Goal: Contribute content: Add original content to the website for others to see

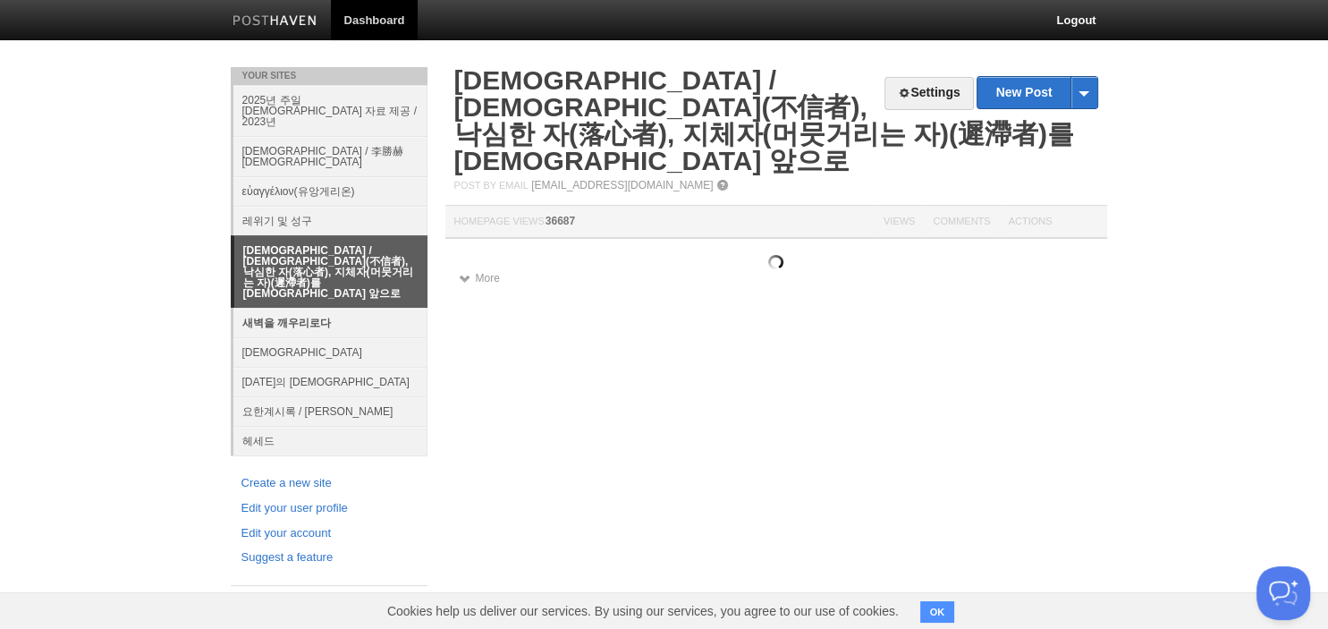
click at [326, 308] on link "새벽을 깨우리로다" at bounding box center [330, 323] width 194 height 30
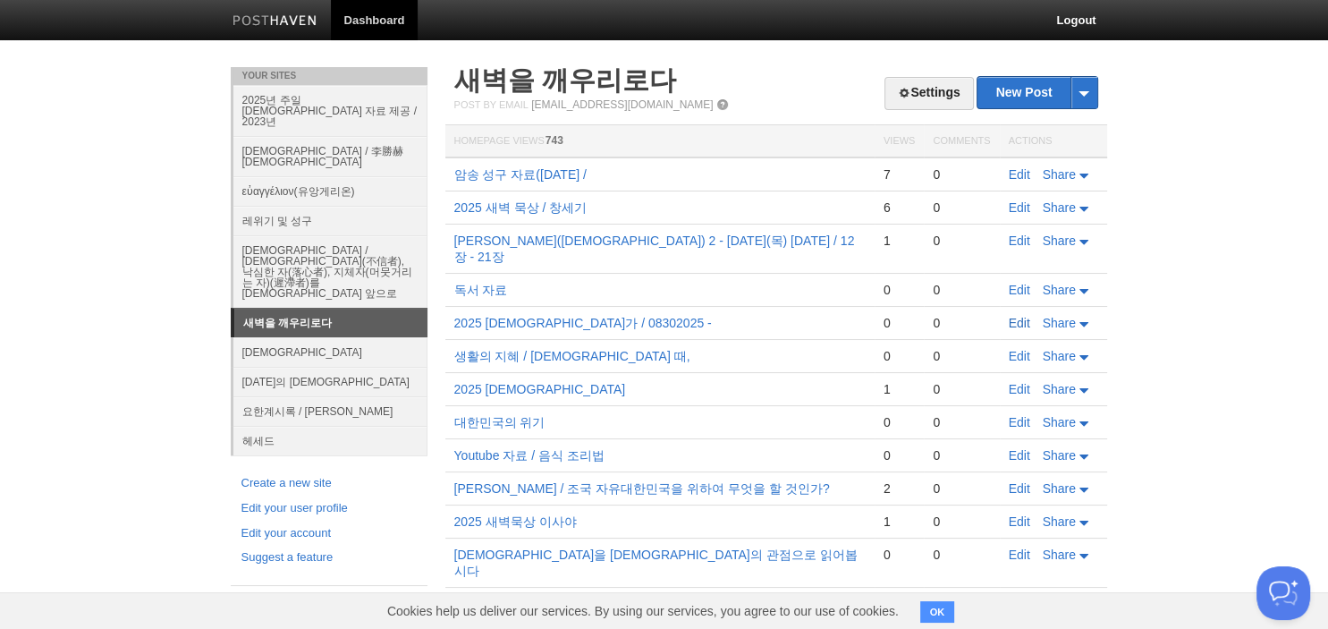
click at [1013, 316] on link "Edit" at bounding box center [1019, 323] width 21 height 14
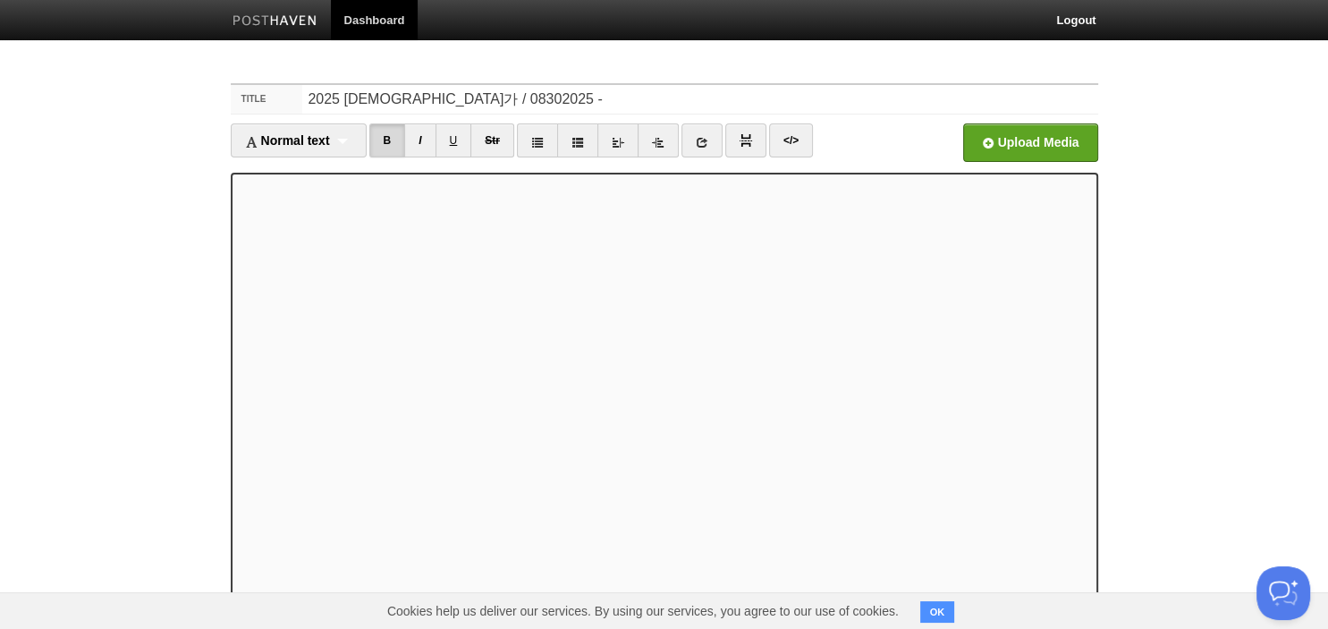
scroll to position [123, 0]
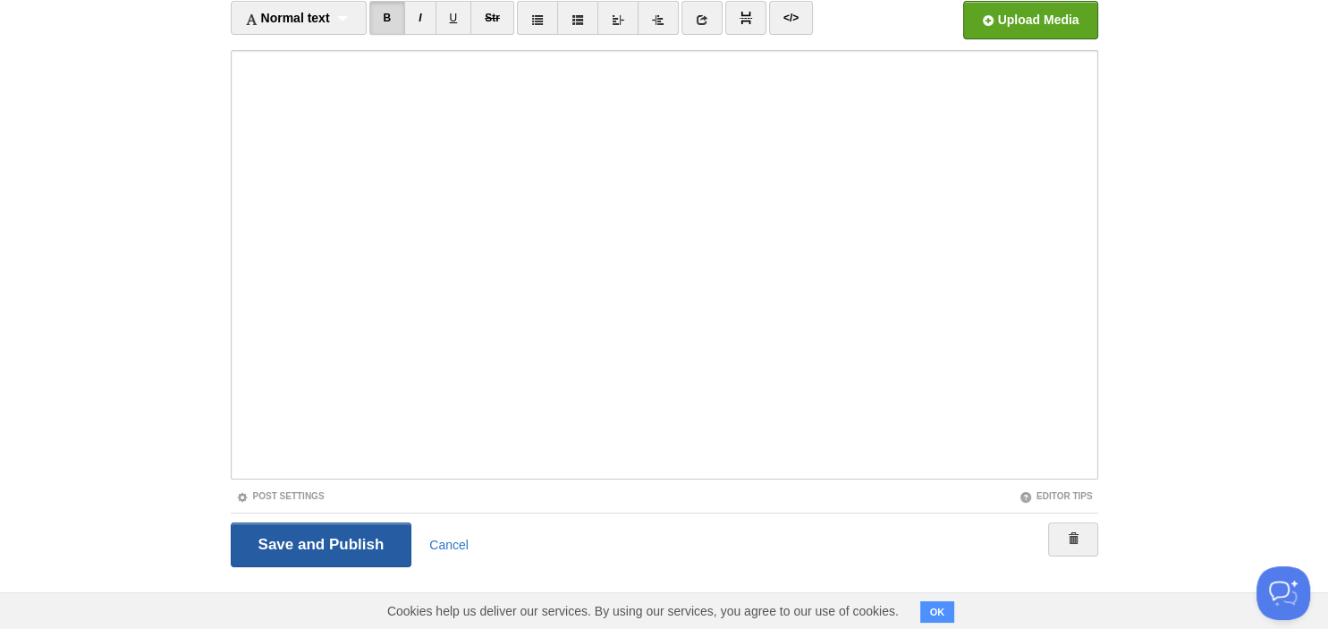
click at [325, 533] on input "Save and Publish" at bounding box center [322, 544] width 182 height 45
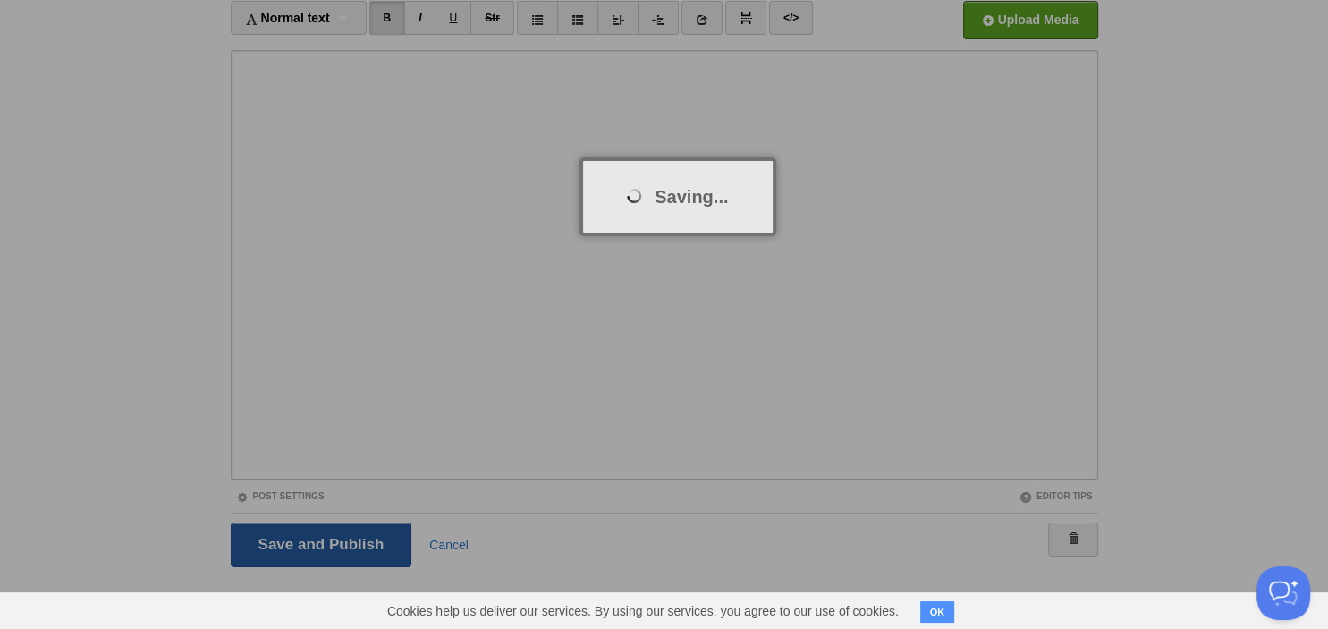
scroll to position [67, 0]
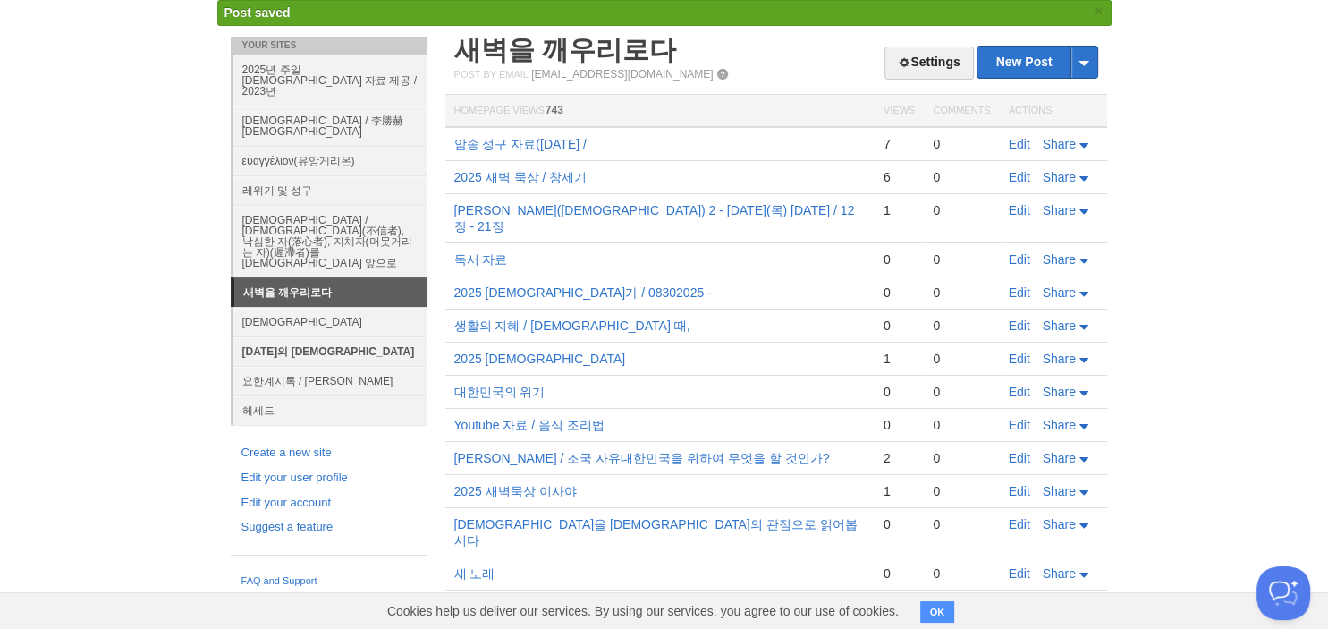
click at [288, 336] on link "[DATE]의 [DEMOGRAPHIC_DATA]" at bounding box center [330, 351] width 194 height 30
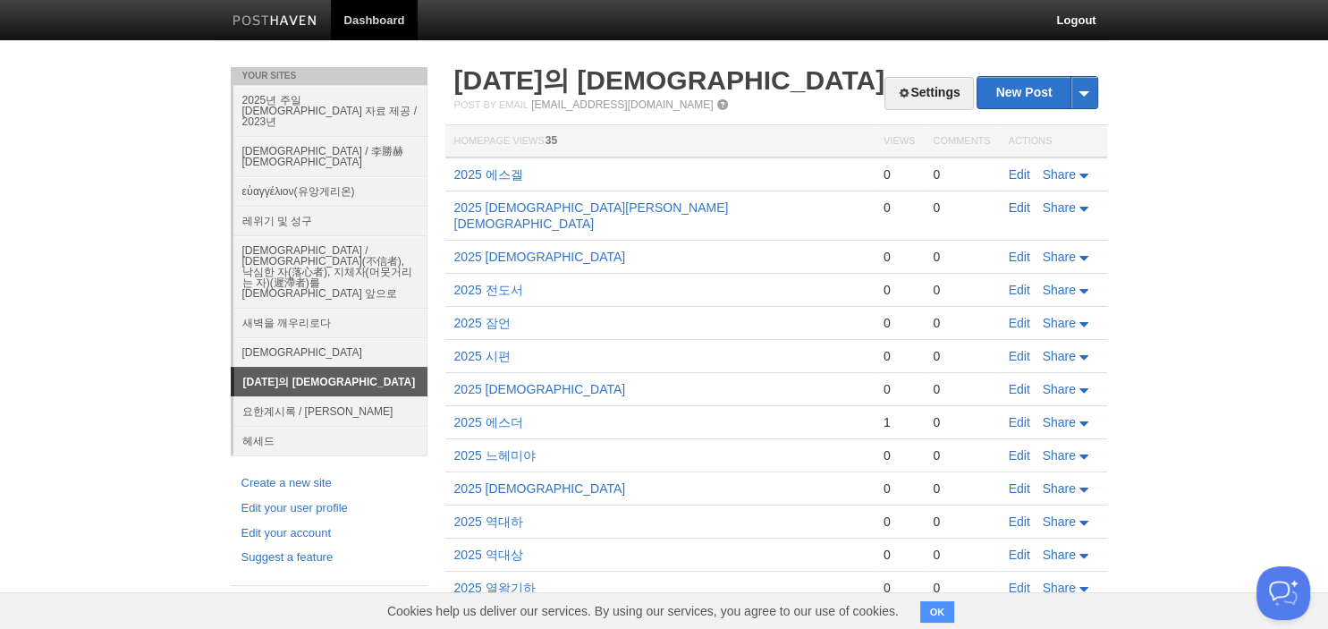
click at [1028, 200] on link "Edit" at bounding box center [1019, 207] width 21 height 14
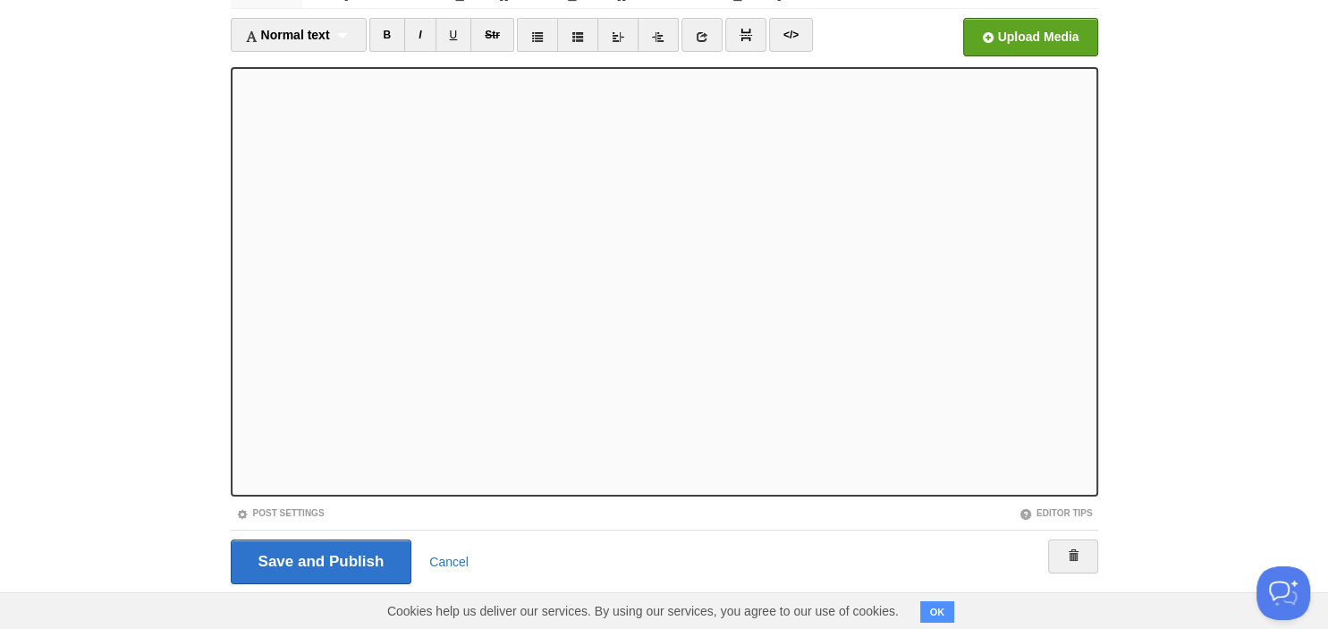
scroll to position [123, 0]
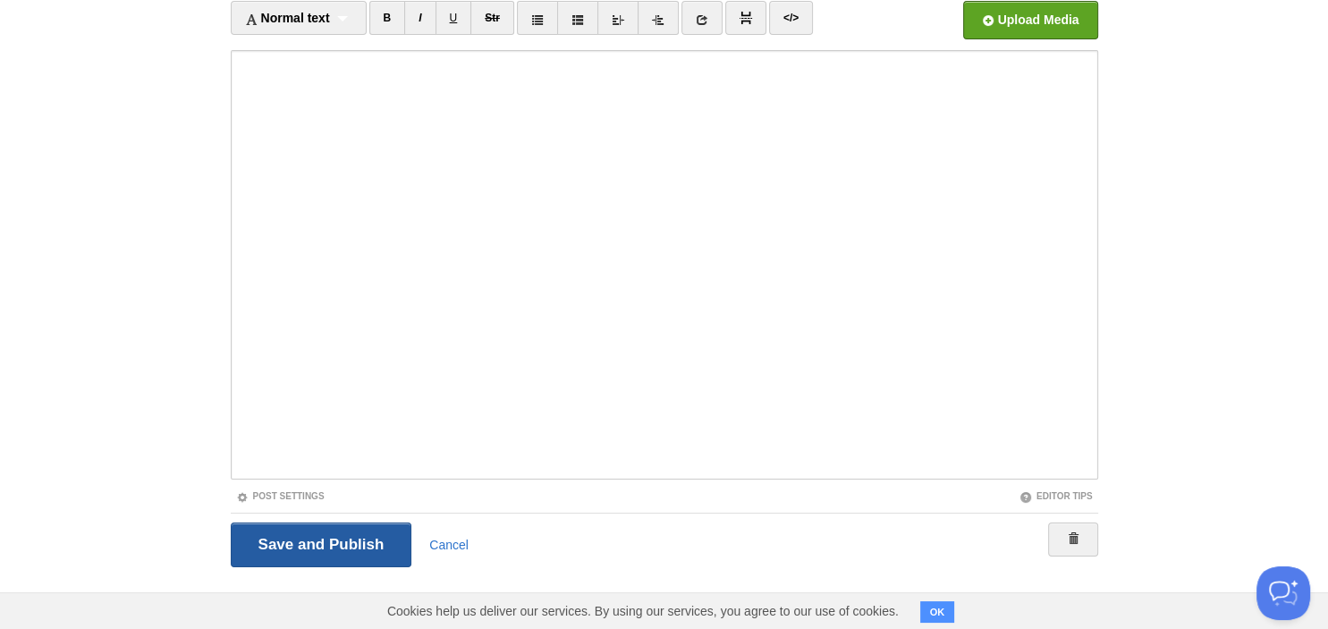
click at [360, 546] on input "Save and Publish" at bounding box center [322, 544] width 182 height 45
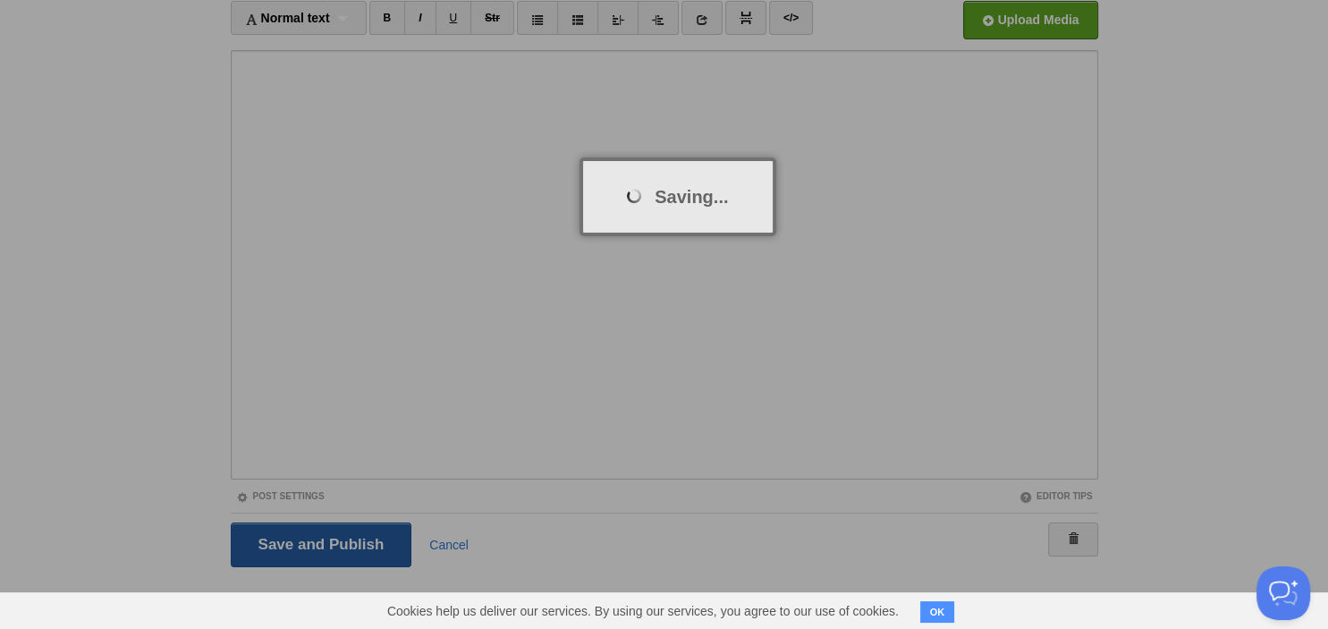
scroll to position [67, 0]
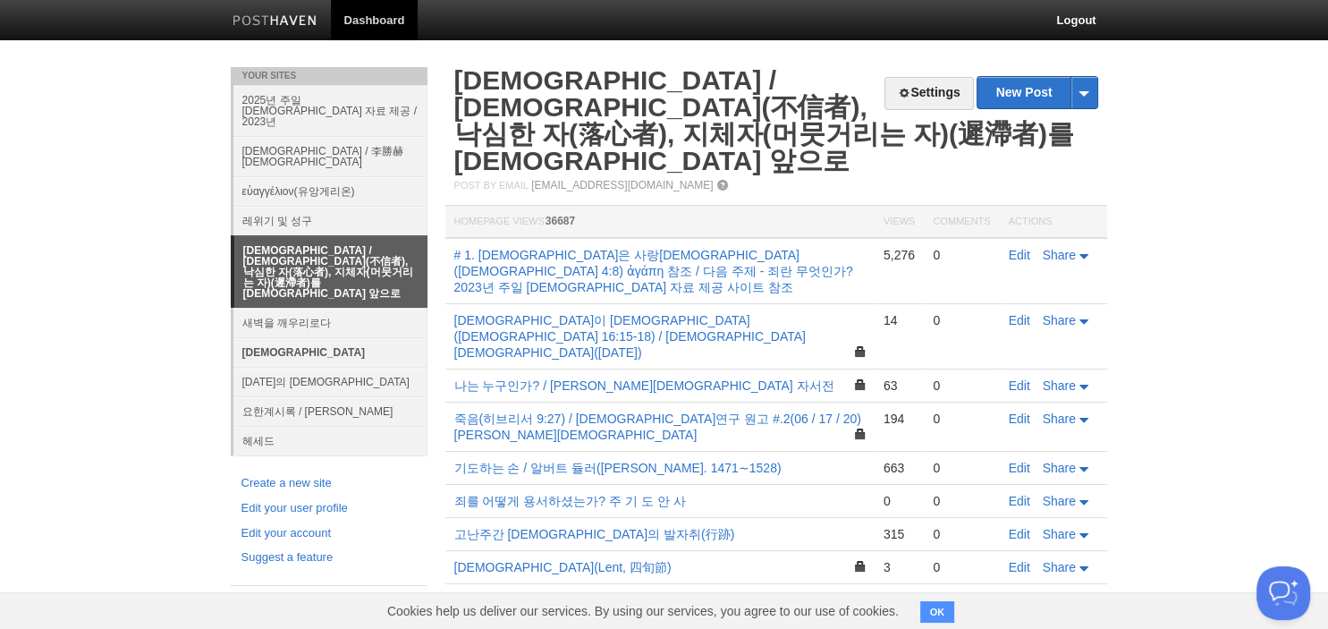
click at [307, 337] on link "[DEMOGRAPHIC_DATA]" at bounding box center [330, 352] width 194 height 30
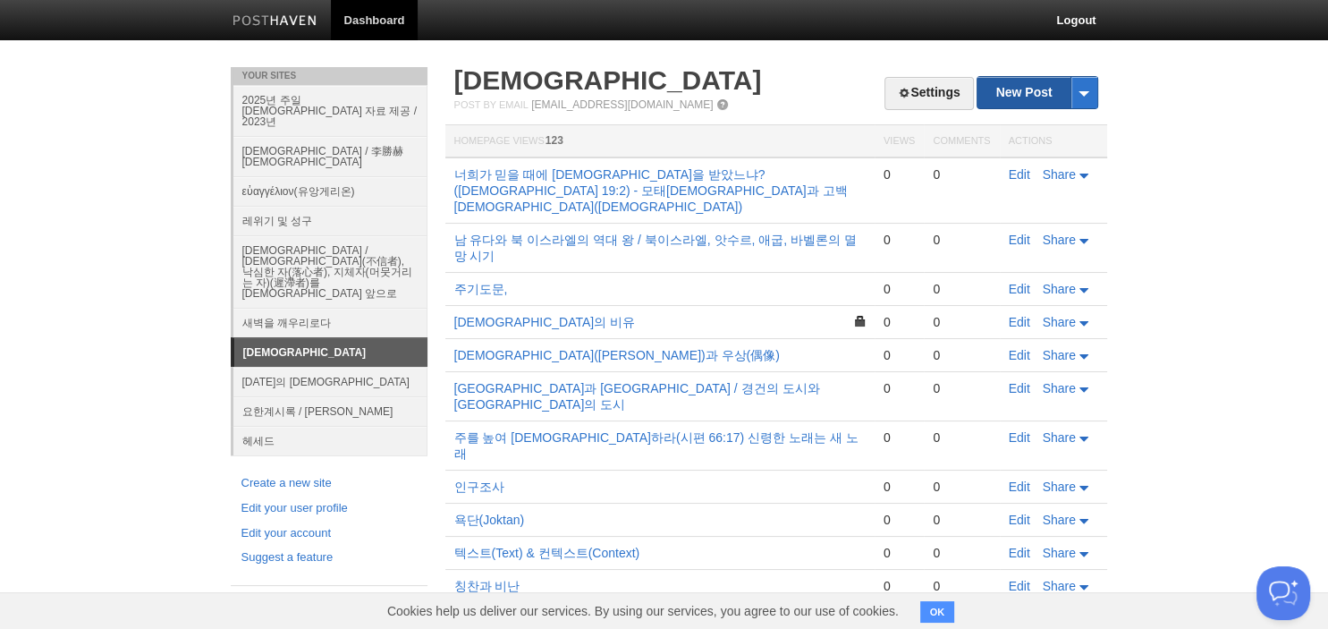
click at [999, 93] on link "New Post" at bounding box center [1037, 92] width 119 height 31
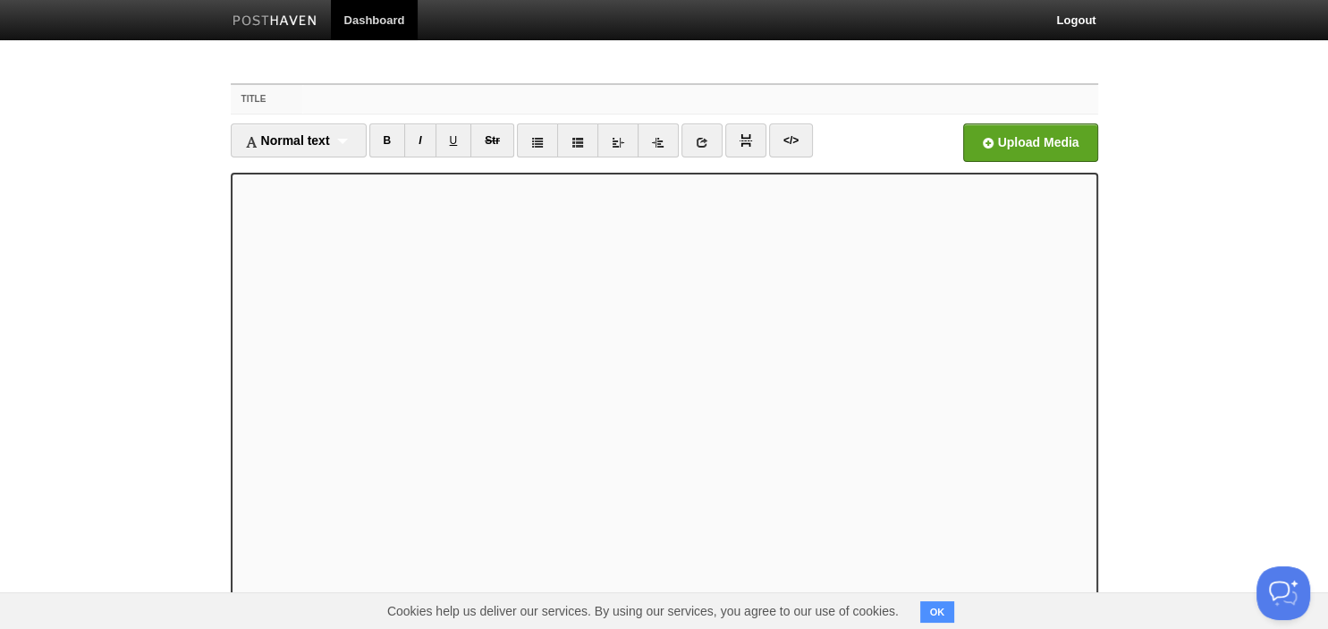
click at [441, 91] on input "Title" at bounding box center [699, 99] width 795 height 29
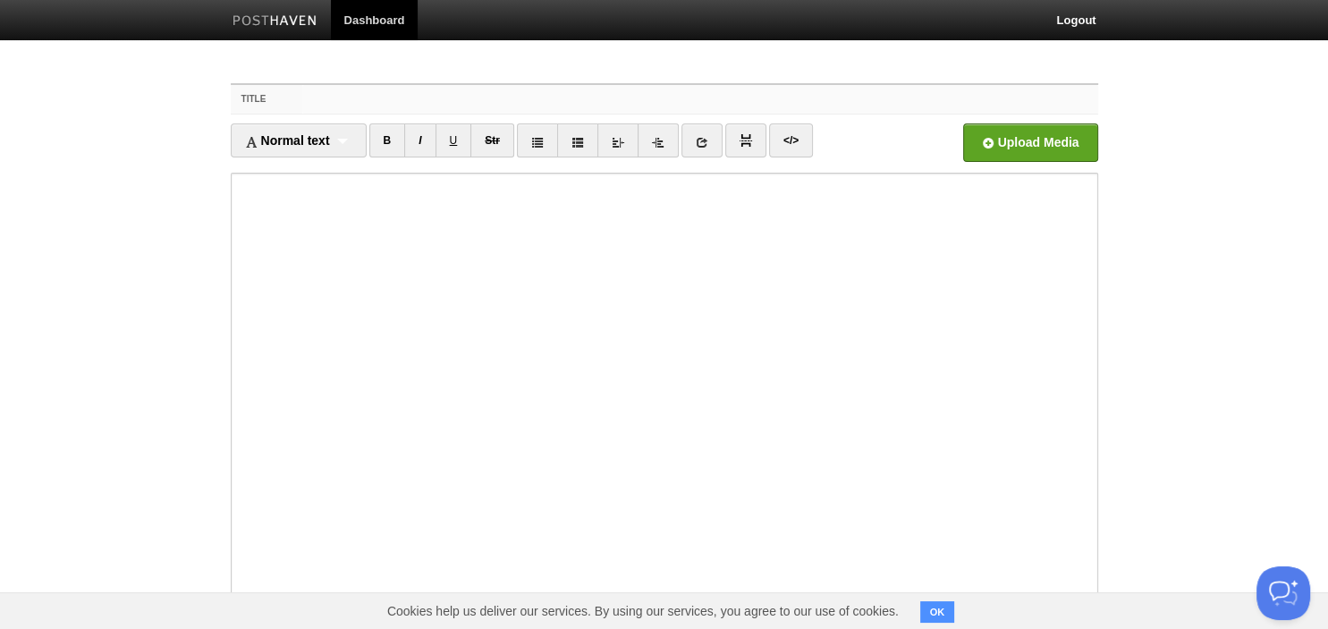
paste input "[PERSON_NAME], "한 손에는 [DEMOGRAPHIC_DATA], 한 손에는 신문을""
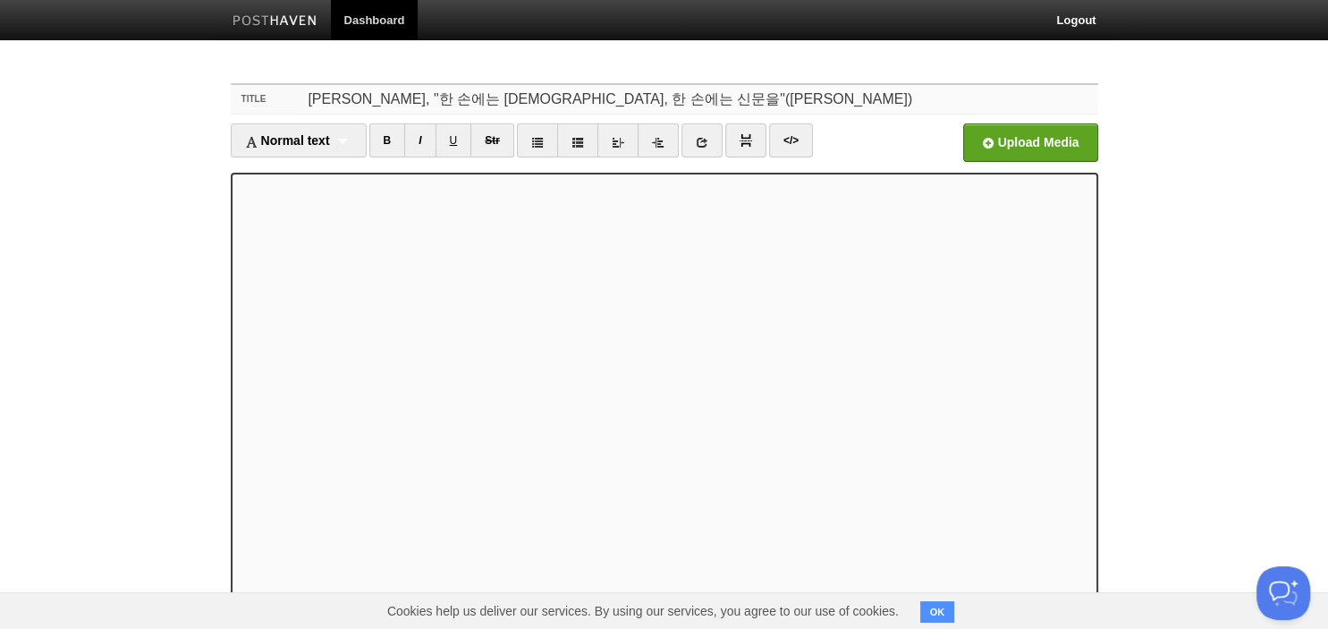
click at [708, 104] on input "[PERSON_NAME], "한 손에는 [DEMOGRAPHIC_DATA], 한 손에는 신문을"([PERSON_NAME])" at bounding box center [699, 99] width 795 height 29
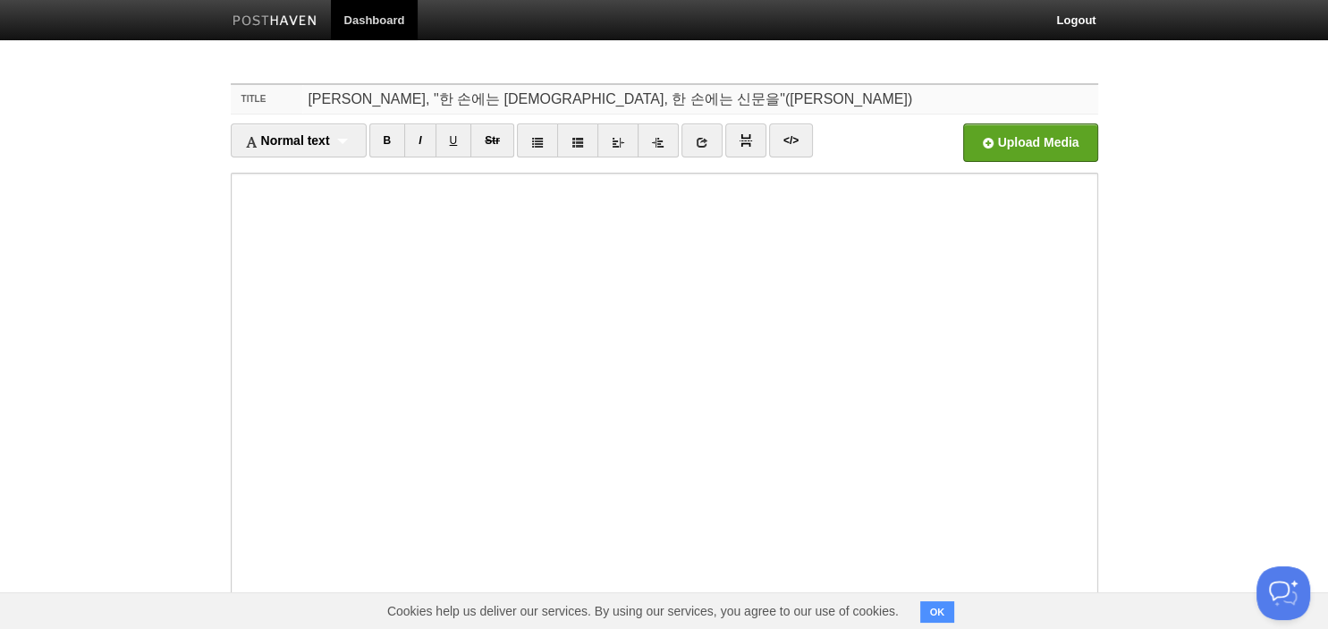
paste input "[PERSON_NAME] 불트만의 신학 정규철"
type input "[PERSON_NAME], "한 손에는 [DEMOGRAPHIC_DATA], 한 손에는 신문을"([DEMOGRAPHIC_DATA]) [PERSO…"
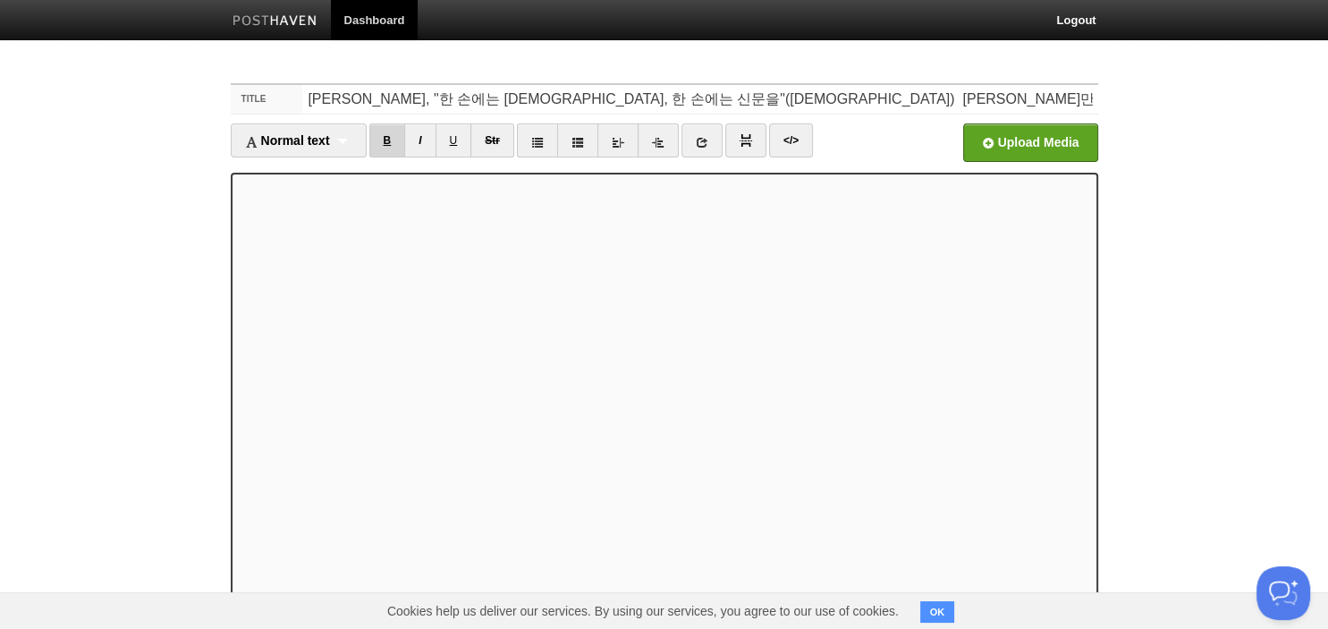
click at [391, 143] on link "B" at bounding box center [387, 140] width 37 height 34
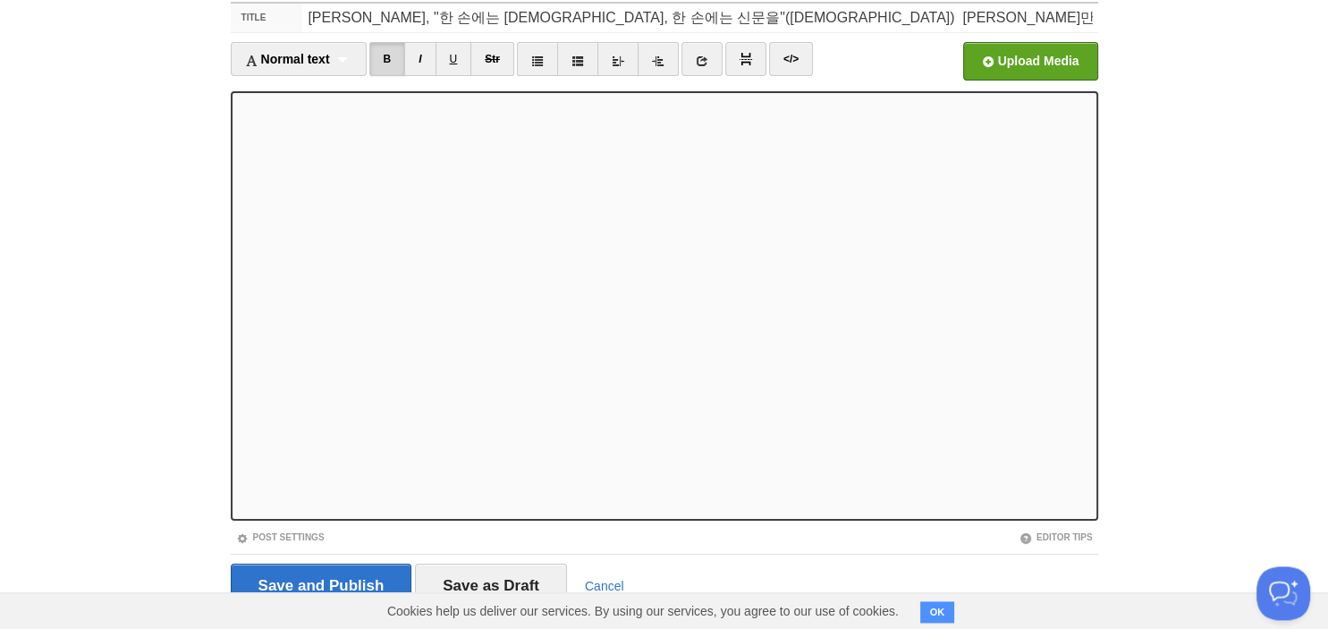
scroll to position [123, 0]
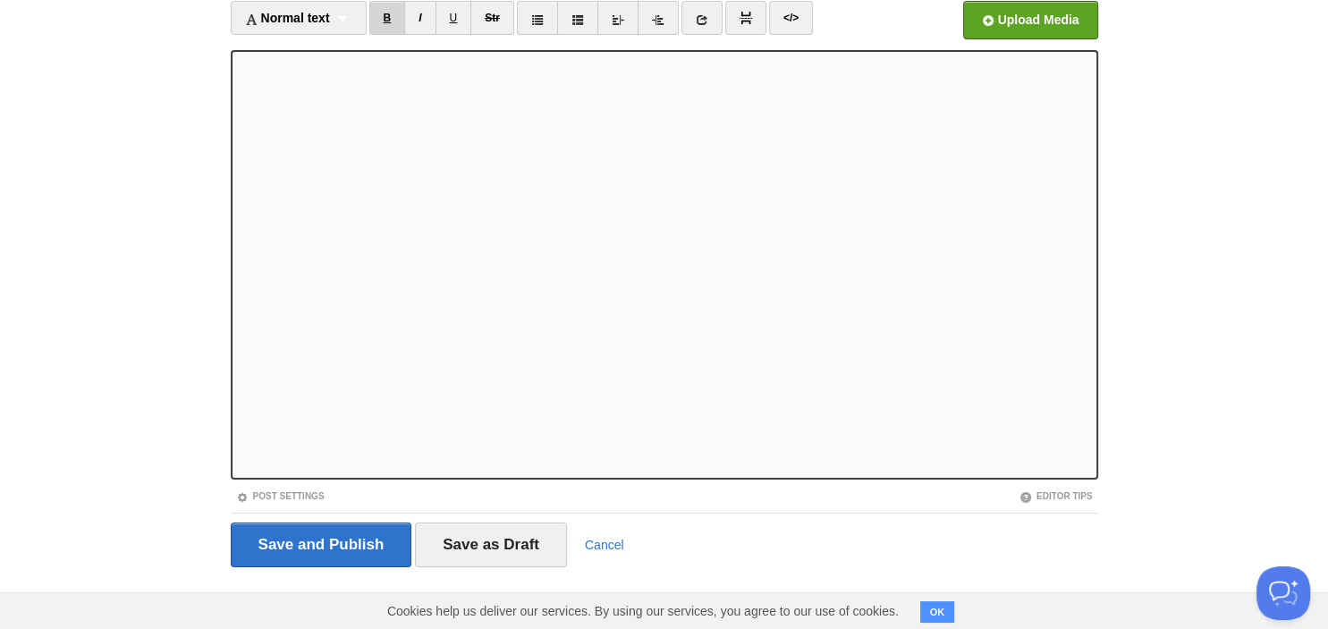
click at [394, 13] on link "B" at bounding box center [387, 18] width 37 height 34
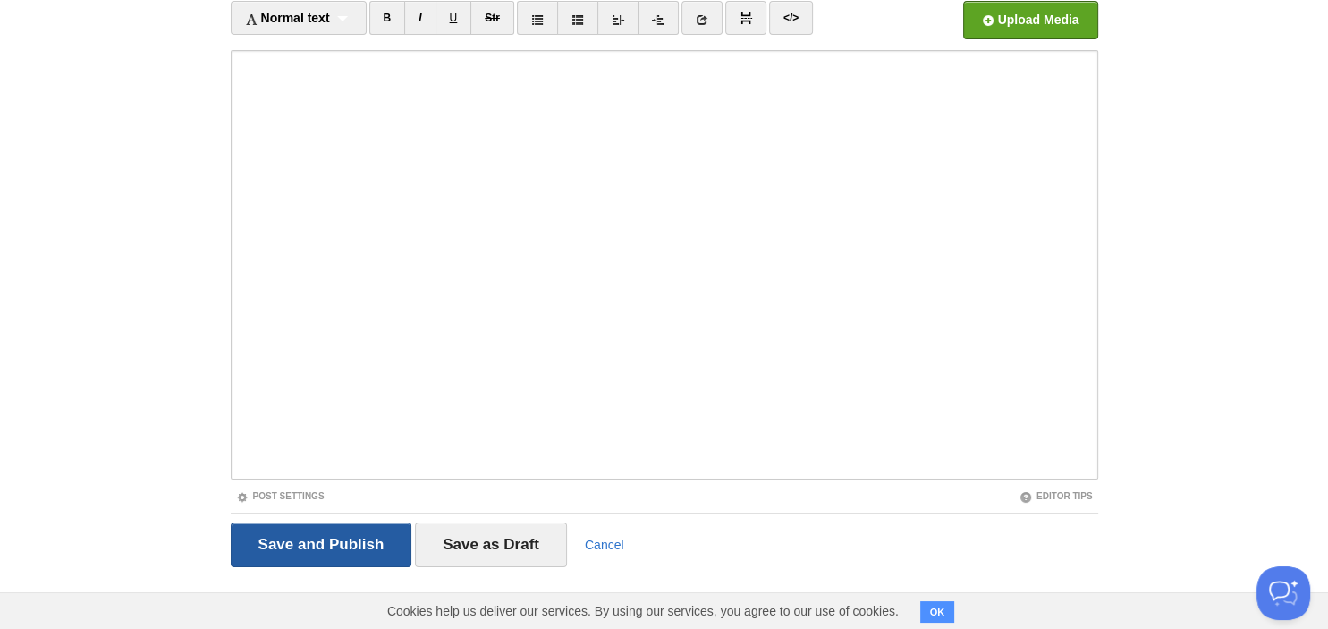
click at [352, 553] on input "Save and Publish" at bounding box center [322, 544] width 182 height 45
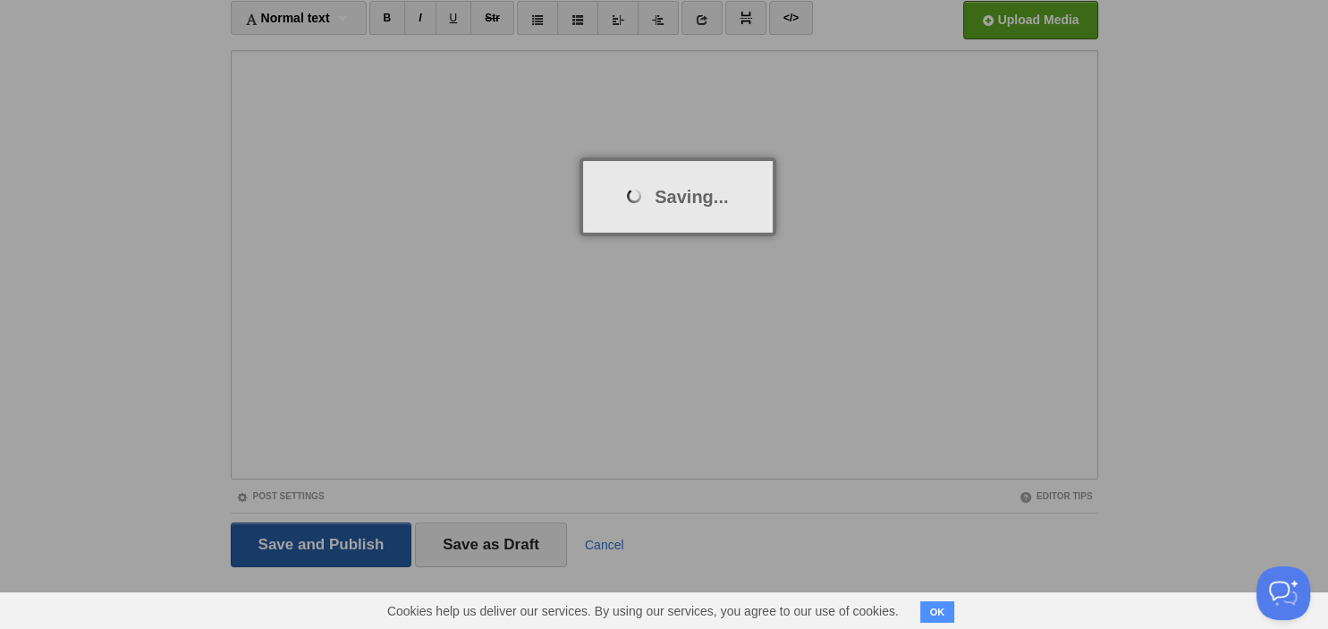
scroll to position [67, 0]
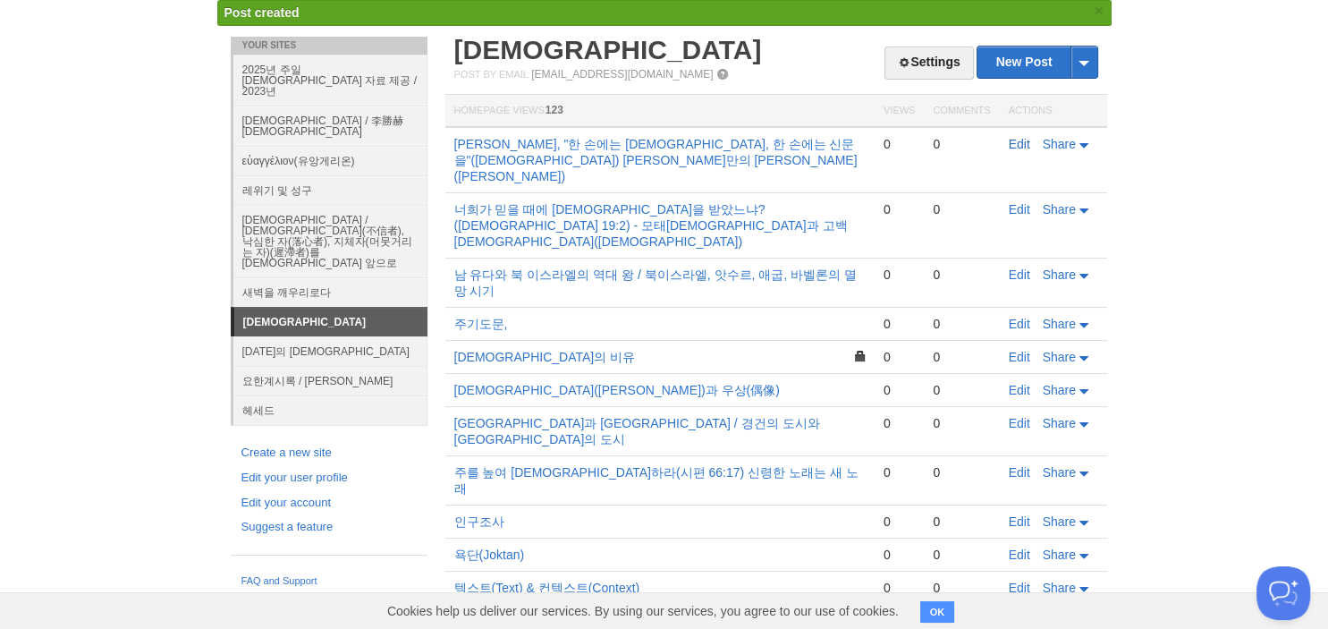
click at [1025, 141] on link "Edit" at bounding box center [1019, 144] width 21 height 14
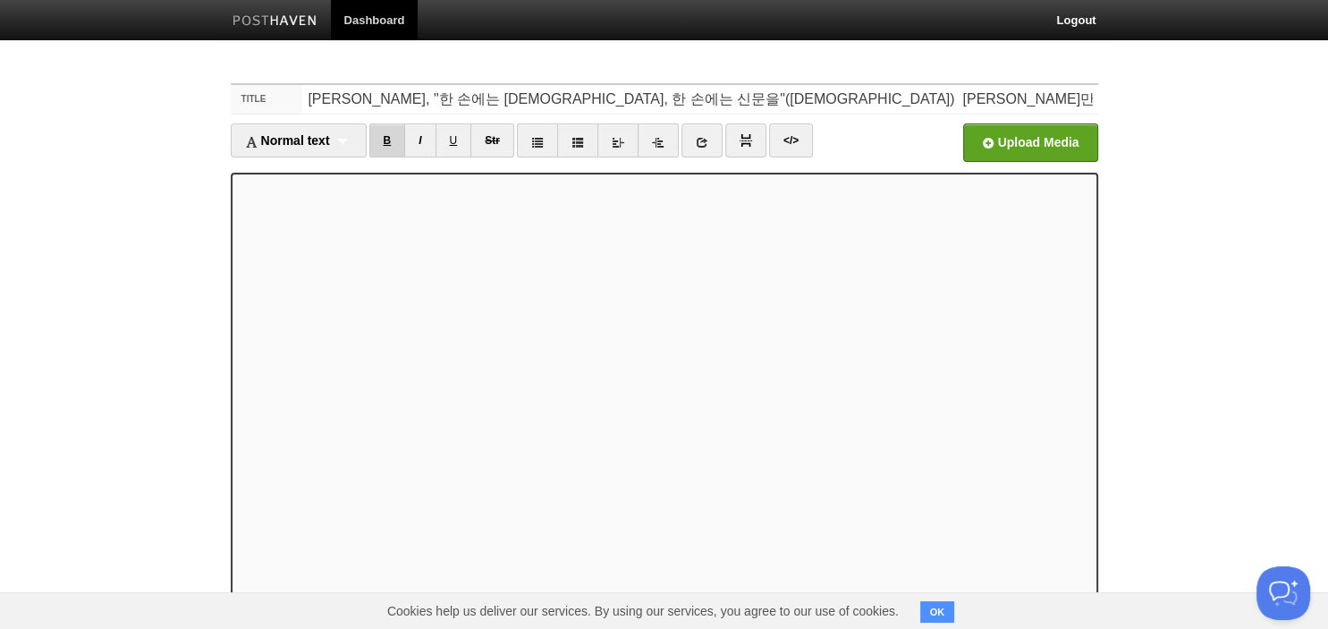
click at [388, 141] on link "B" at bounding box center [387, 140] width 37 height 34
click at [374, 138] on link "B" at bounding box center [387, 140] width 37 height 34
click at [389, 140] on link "B" at bounding box center [387, 140] width 37 height 34
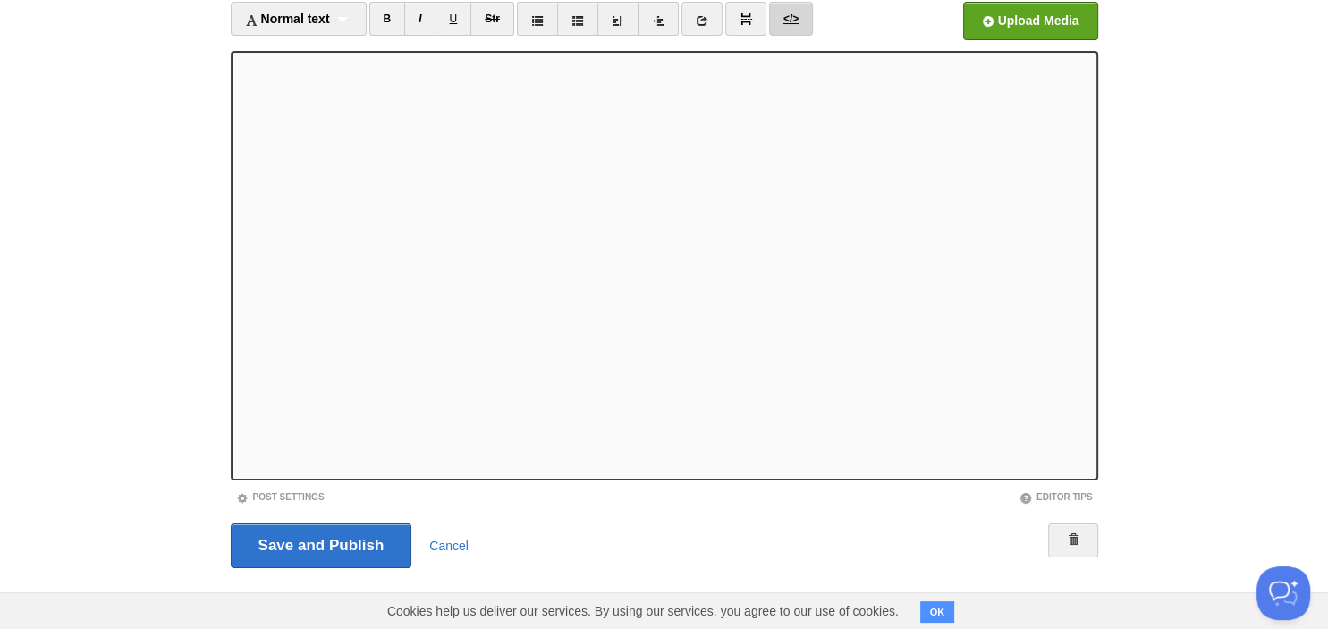
scroll to position [123, 0]
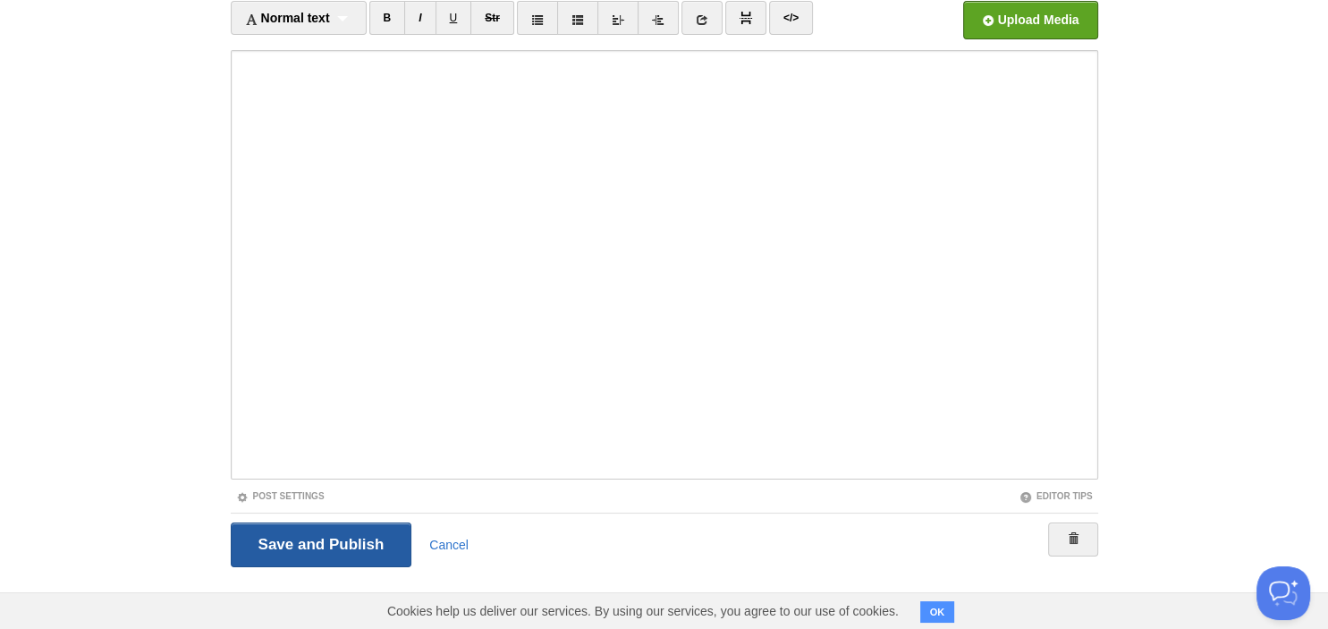
click at [301, 548] on input "Save and Publish" at bounding box center [322, 544] width 182 height 45
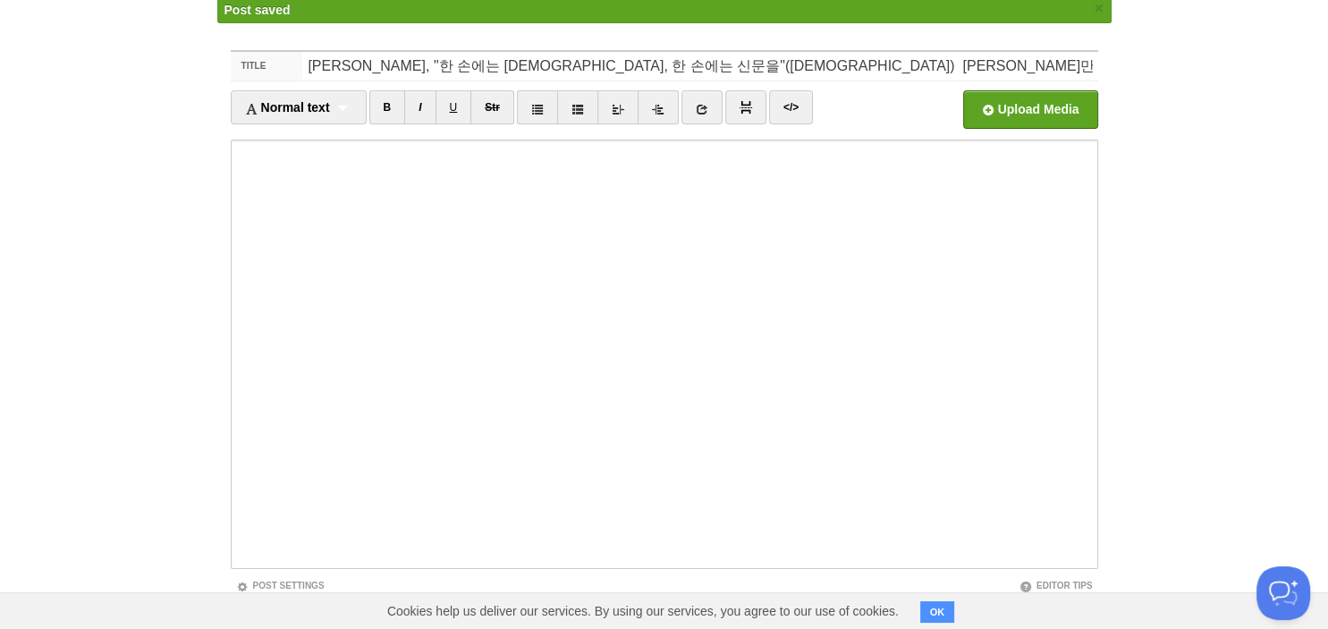
scroll to position [67, 0]
